Goal: Information Seeking & Learning: Learn about a topic

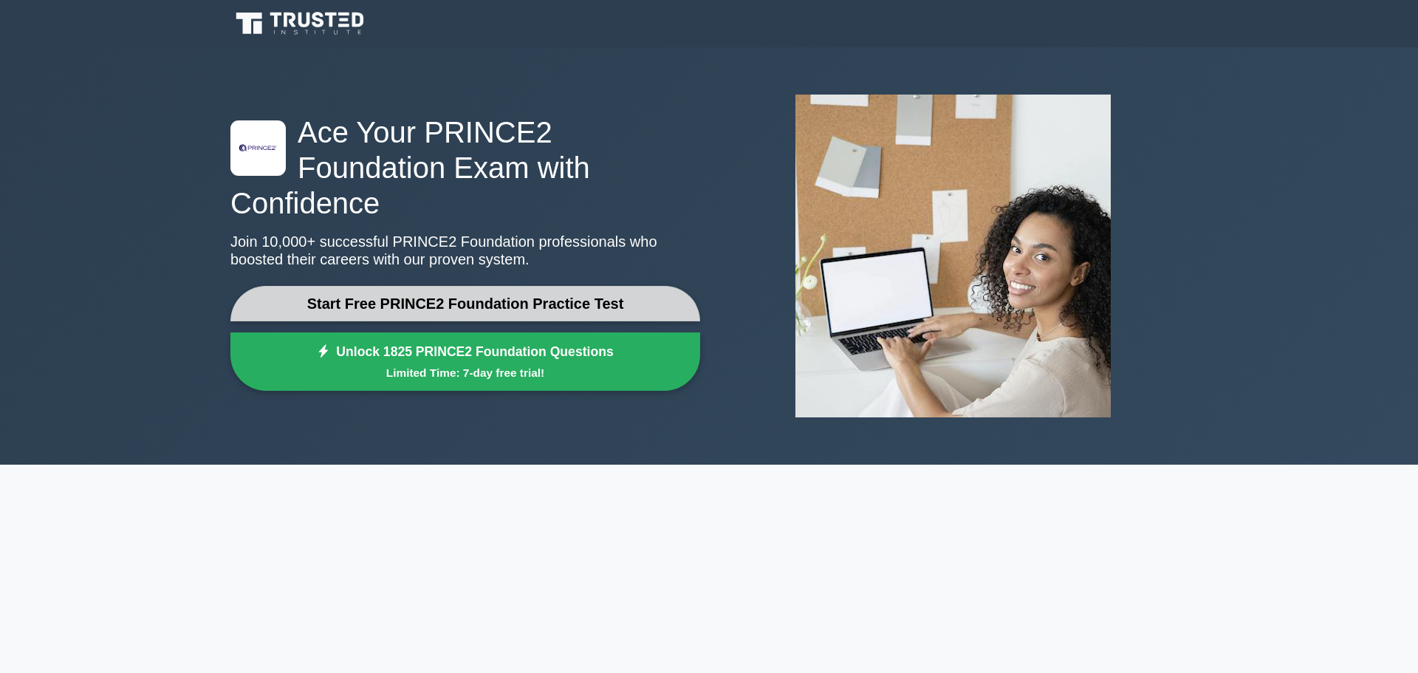
click at [591, 286] on link "Start Free PRINCE2 Foundation Practice Test" at bounding box center [465, 303] width 470 height 35
